Goal: Check status: Check status

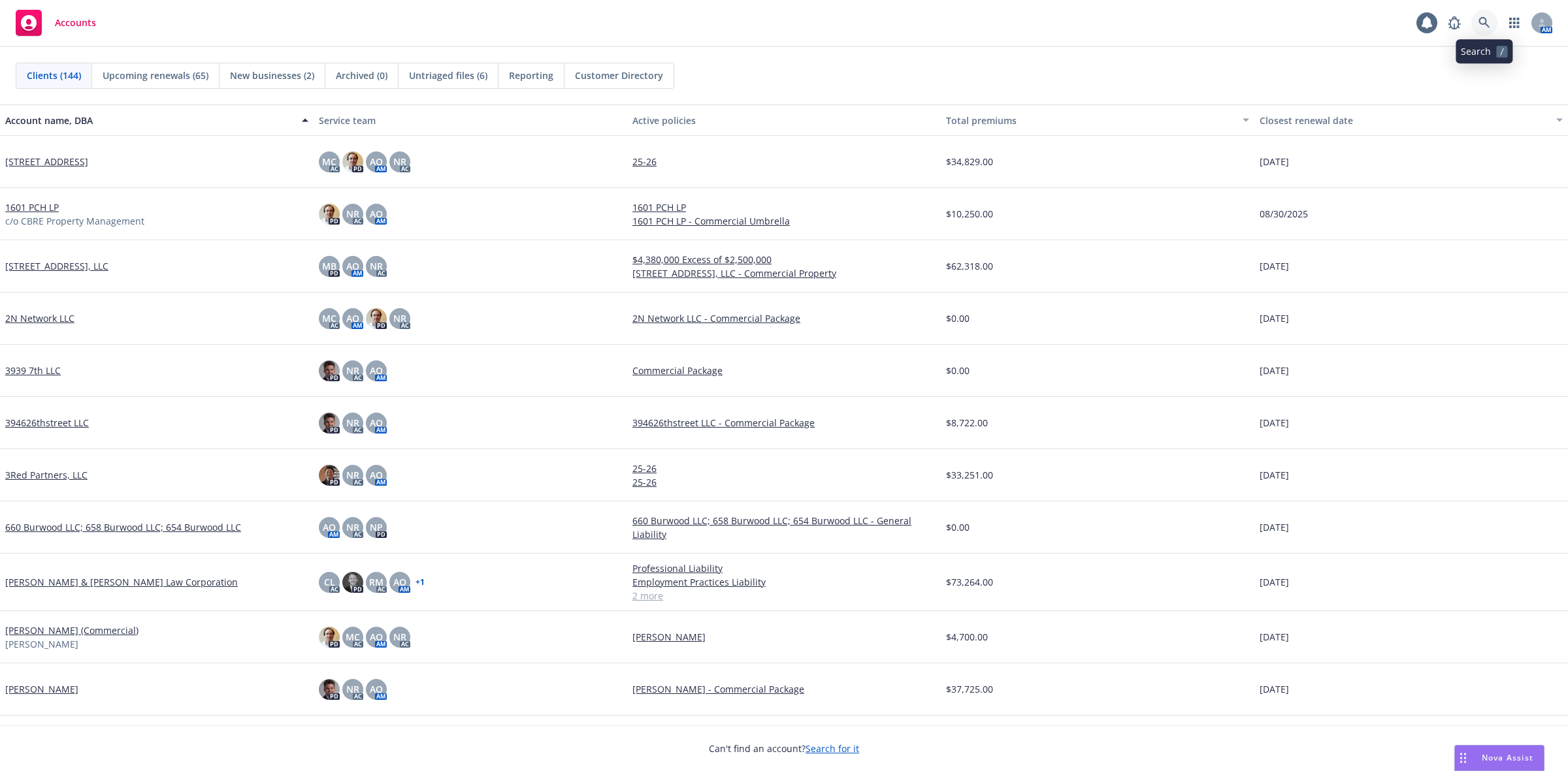
click at [1485, 18] on icon at bounding box center [1483, 22] width 11 height 11
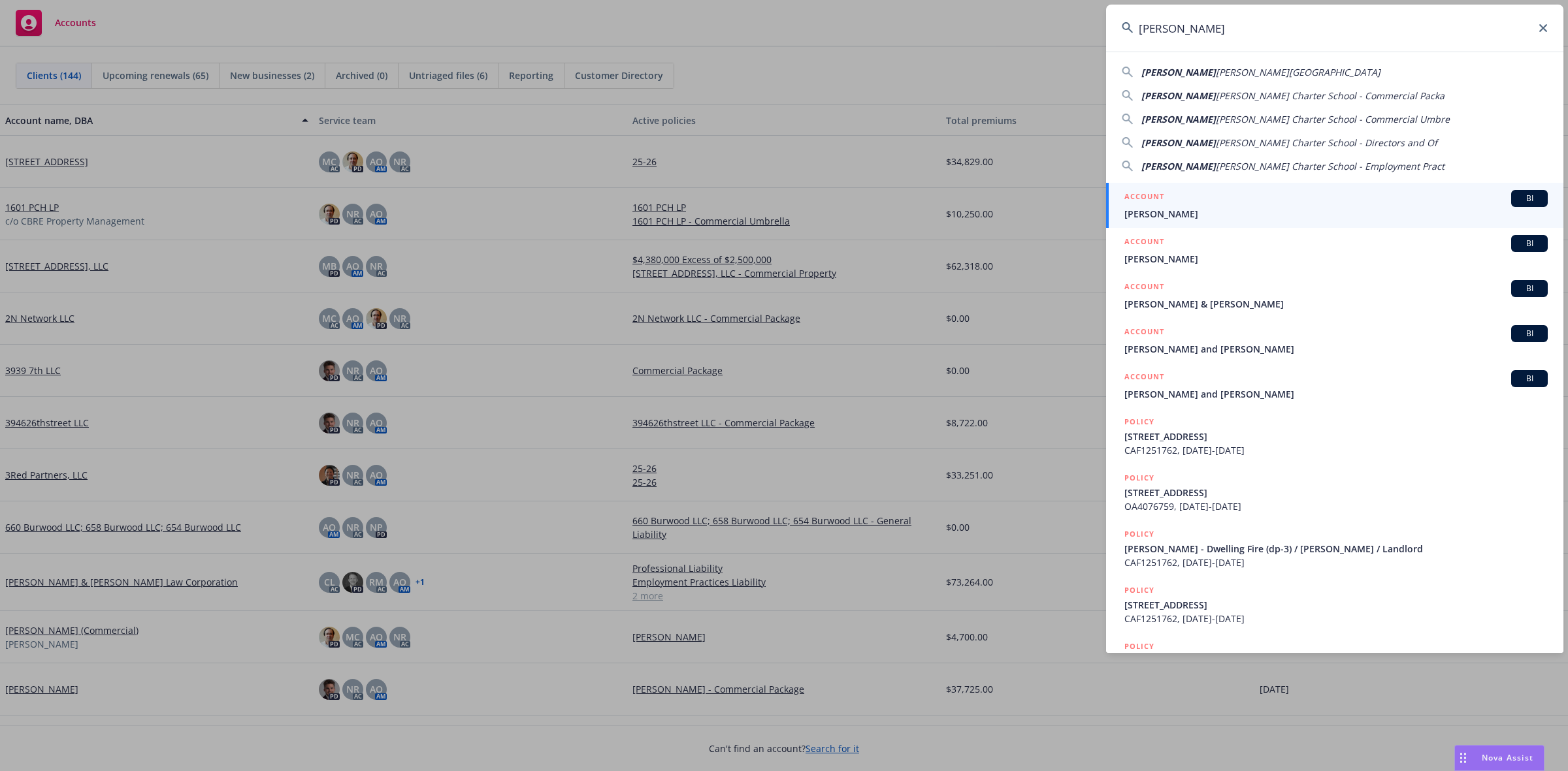
click at [1275, 73] on span "[PERSON_NAME][GEOGRAPHIC_DATA]" at bounding box center [1298, 72] width 165 height 13
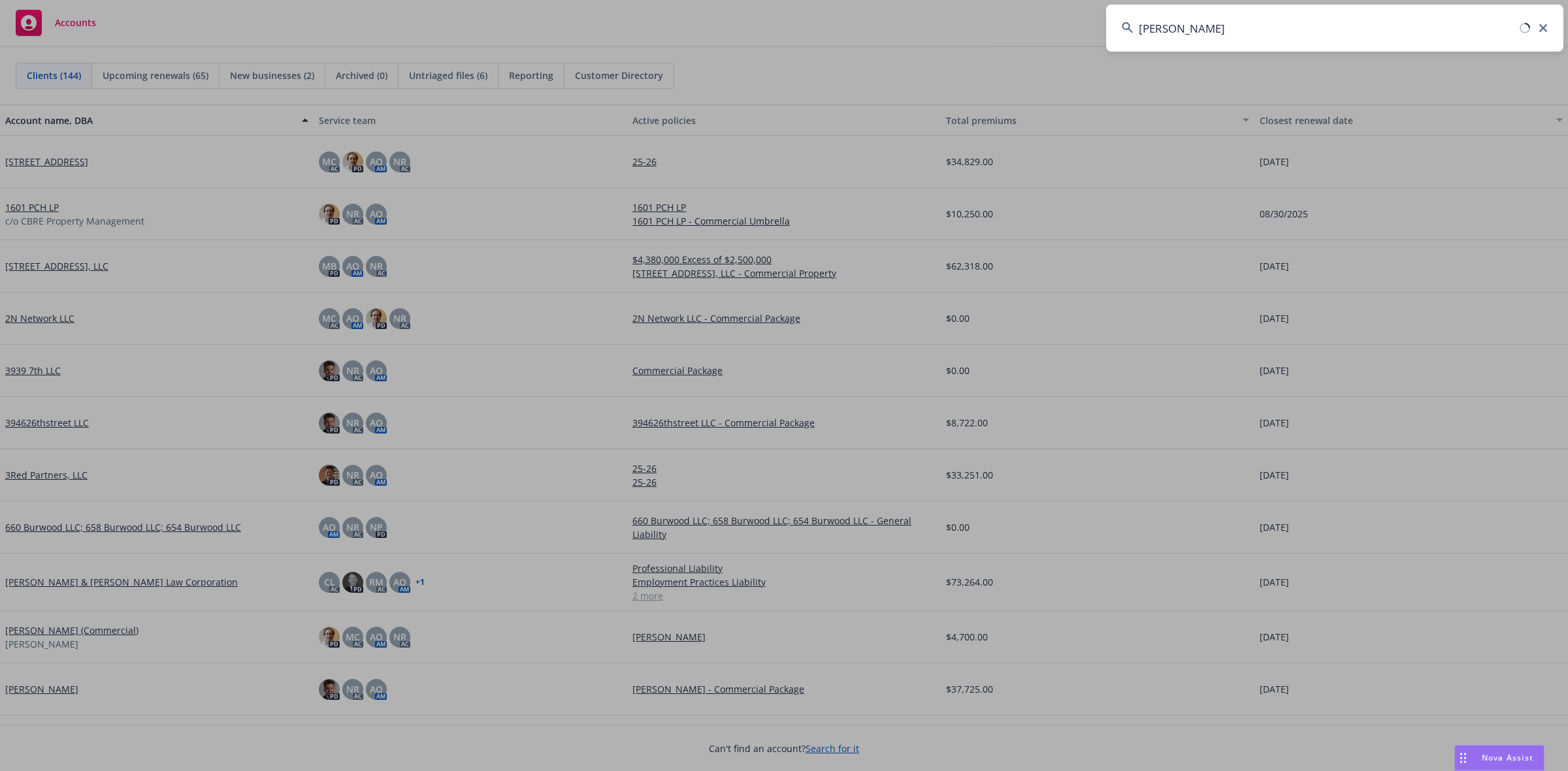
type input "[PERSON_NAME] Charter School"
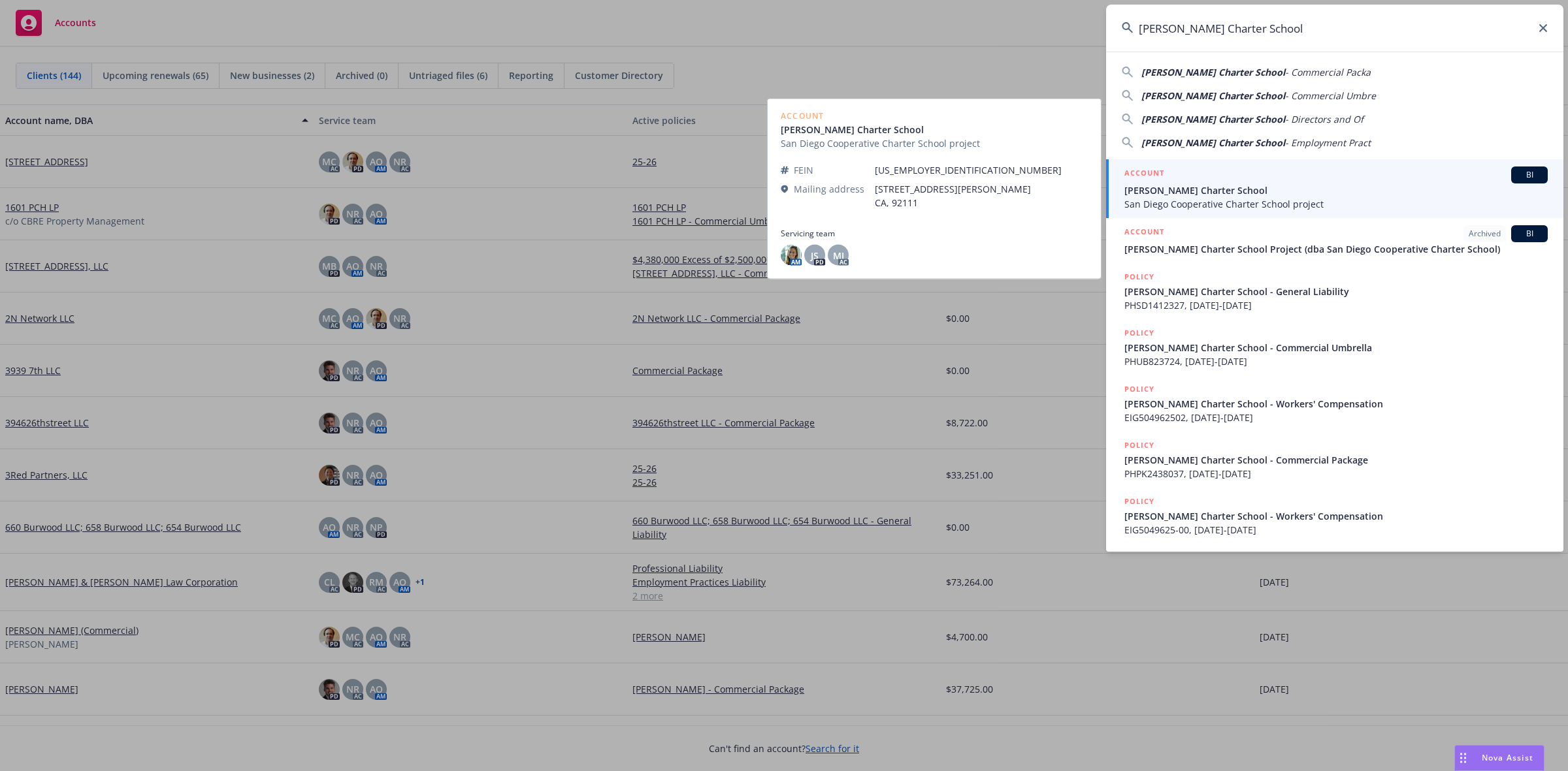
click at [1284, 172] on div "ACCOUNT BI" at bounding box center [1335, 175] width 423 height 17
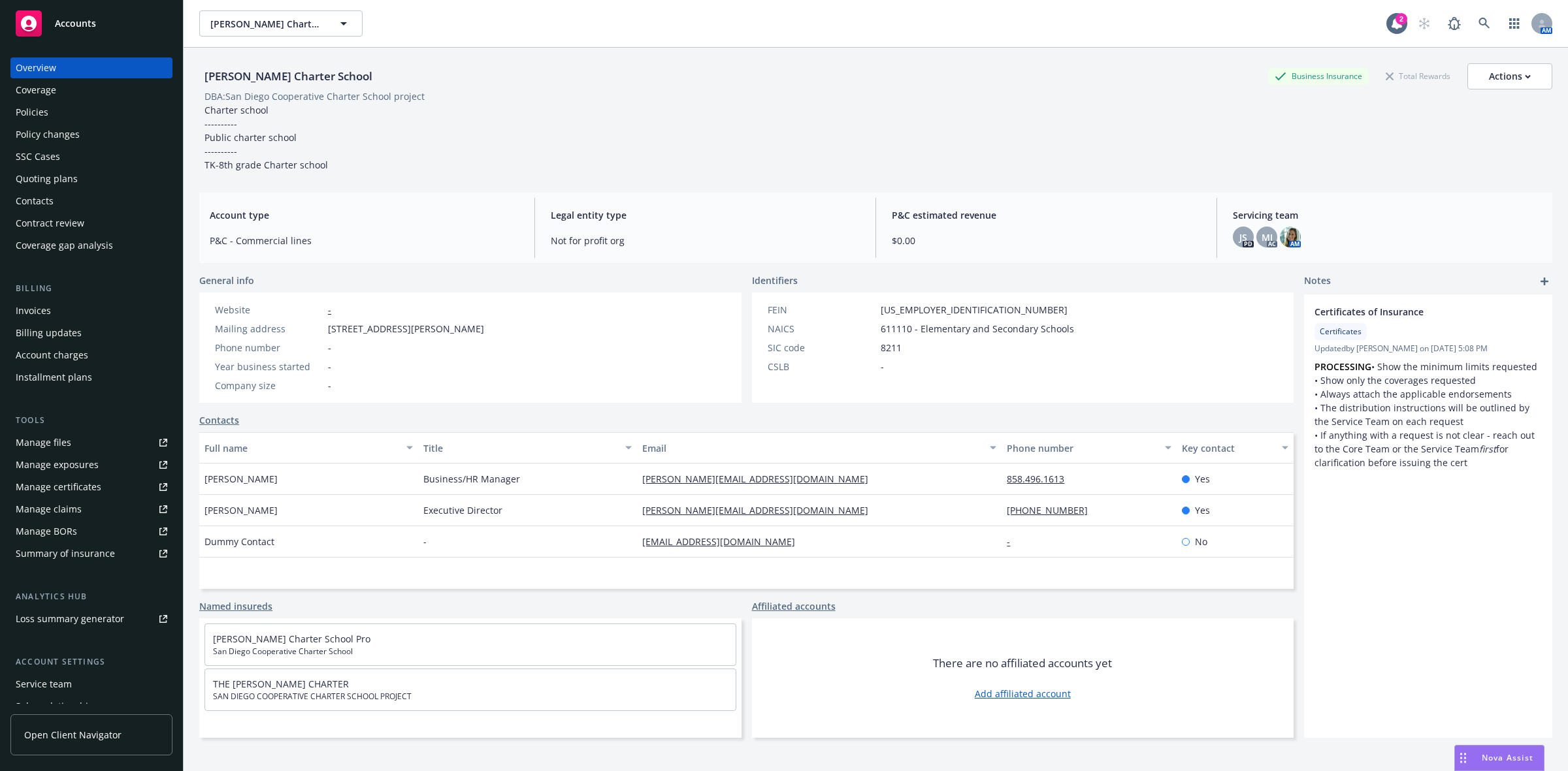
click at [61, 112] on div "Policies" at bounding box center [91, 112] width 151 height 21
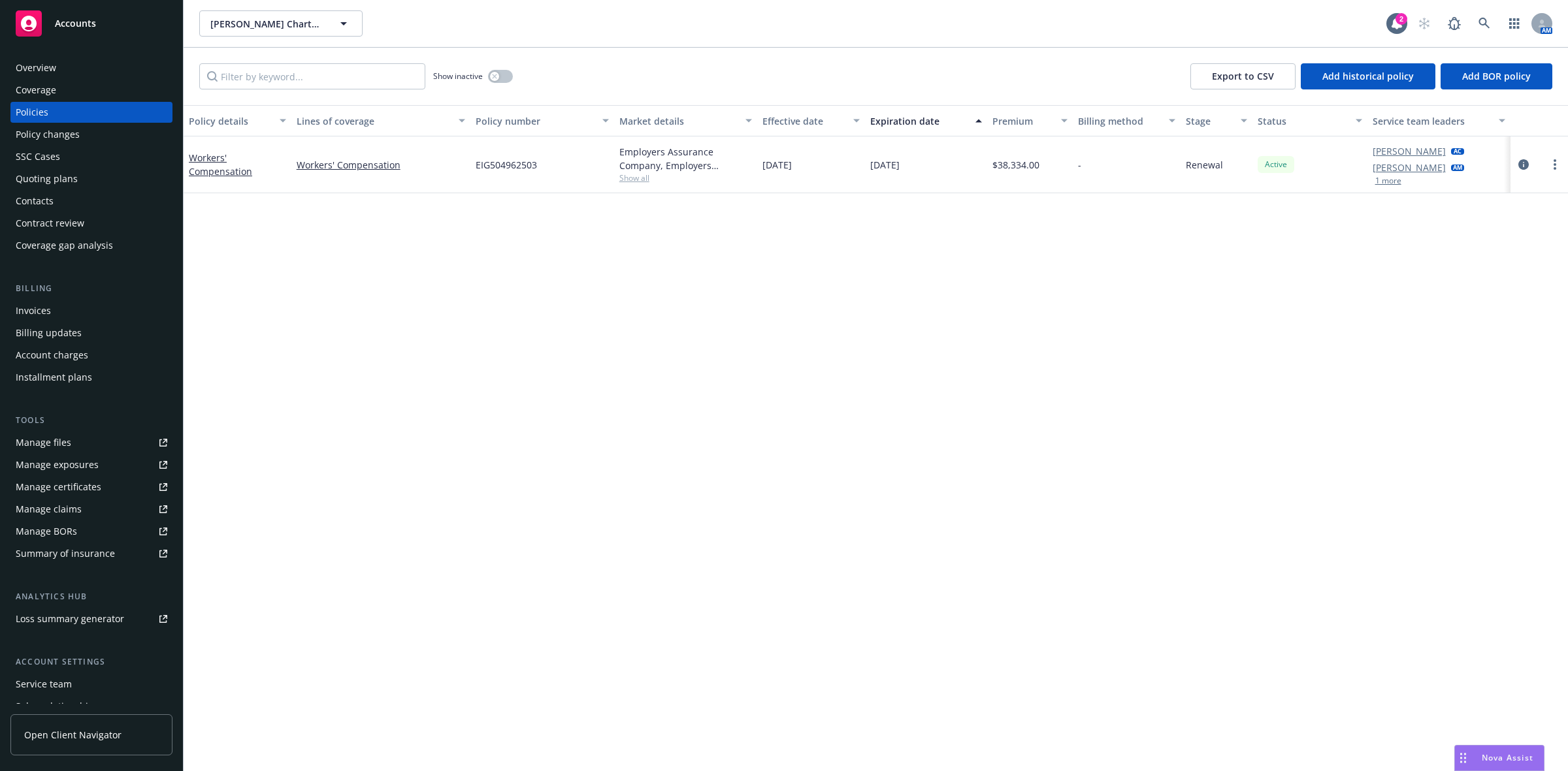
click at [66, 180] on div "Quoting plans" at bounding box center [46, 179] width 62 height 21
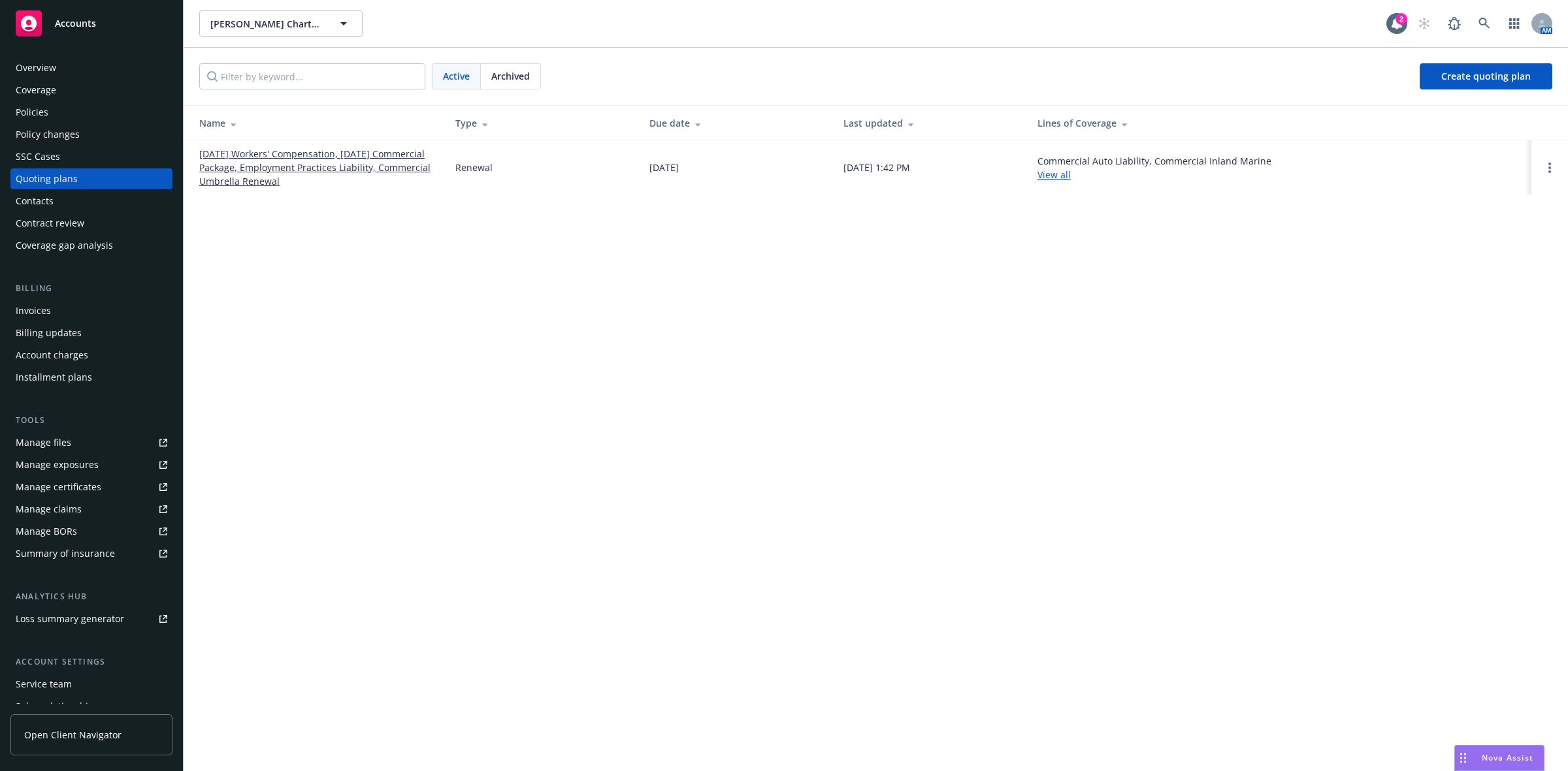
click at [283, 173] on link "[DATE] Workers' Compensation, [DATE] Commercial Package, Employment Practices L…" at bounding box center [316, 168] width 235 height 41
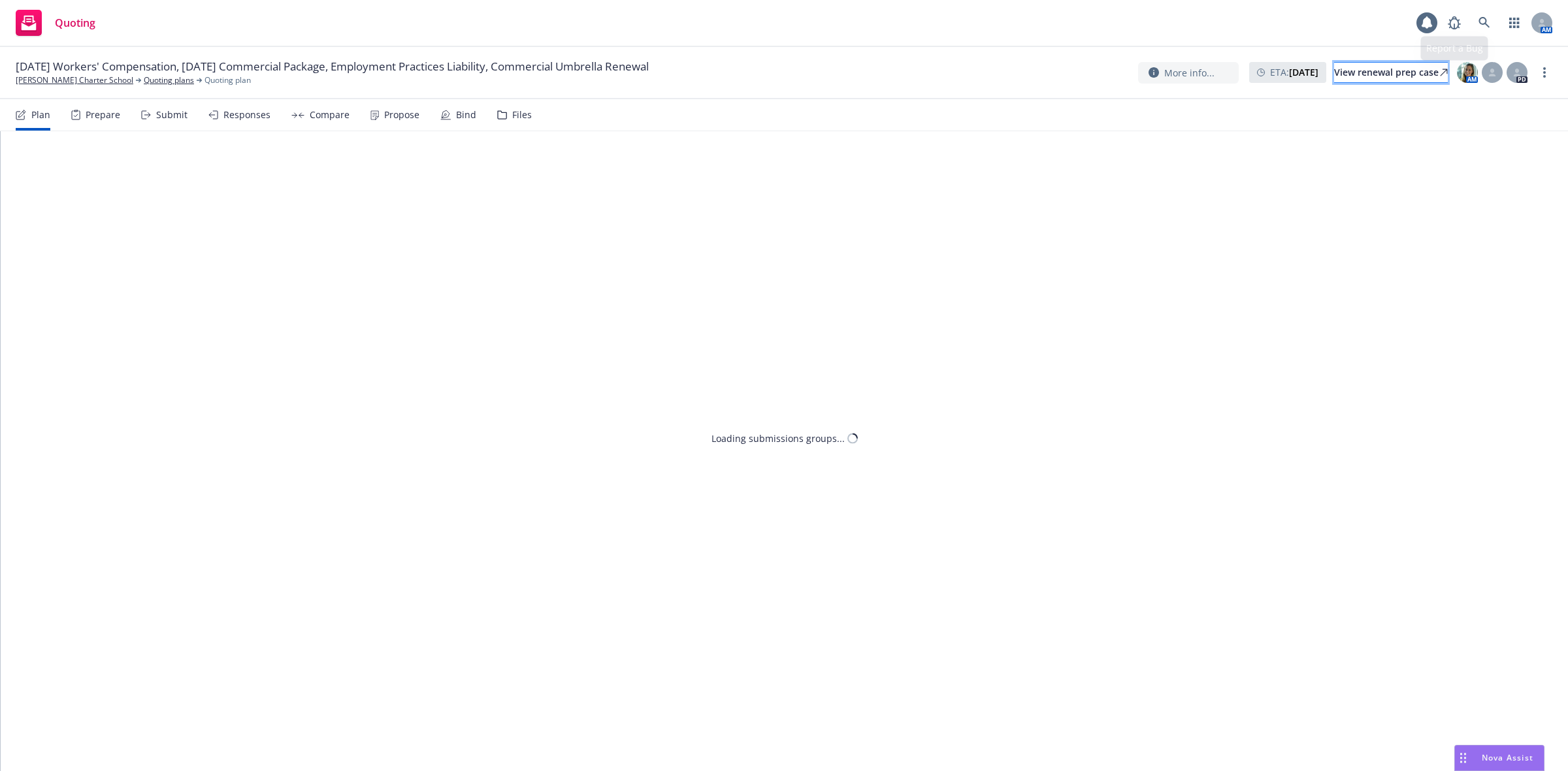
click at [1402, 66] on div "View renewal prep case" at bounding box center [1390, 72] width 114 height 20
